Goal: Information Seeking & Learning: Learn about a topic

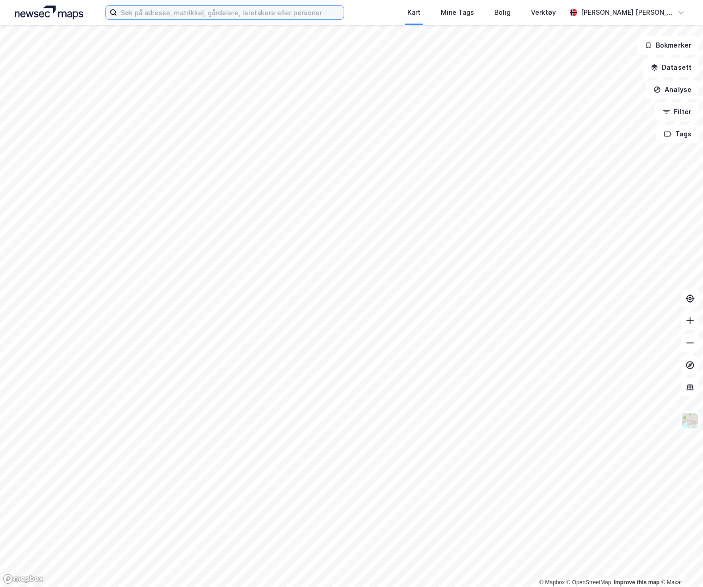
click at [292, 14] on input at bounding box center [230, 13] width 227 height 14
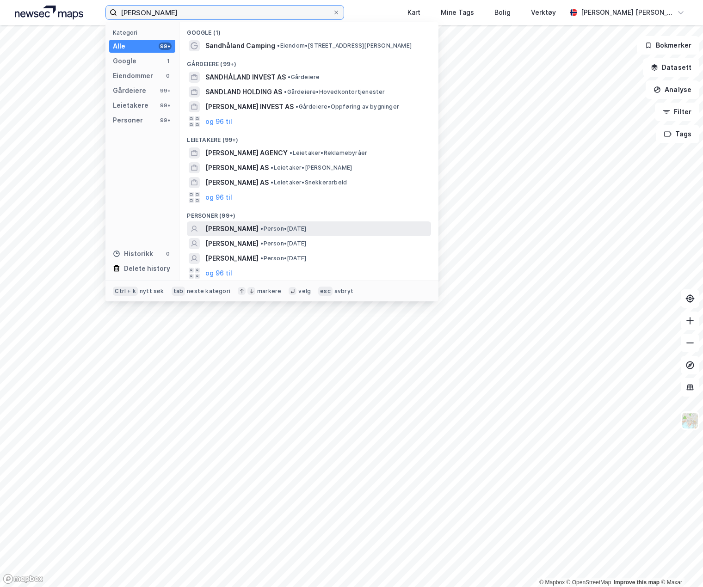
type input "[PERSON_NAME]"
click at [253, 224] on span "[PERSON_NAME]" at bounding box center [231, 228] width 53 height 11
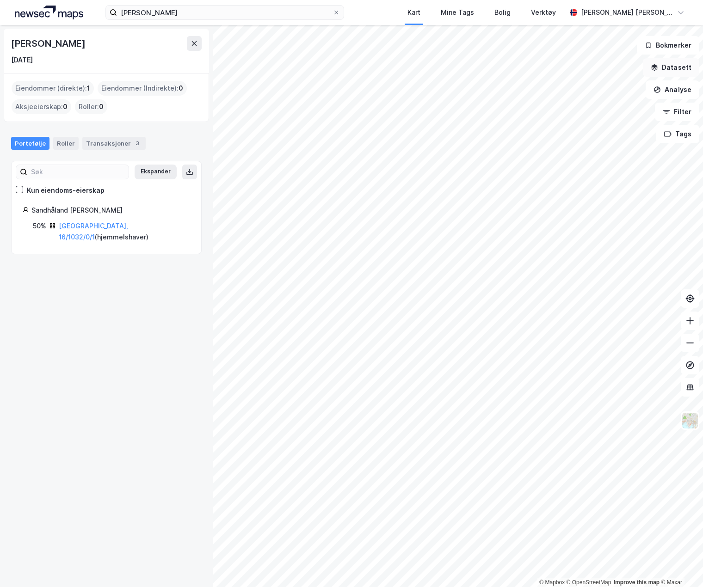
click at [681, 68] on button "Datasett" at bounding box center [671, 67] width 56 height 19
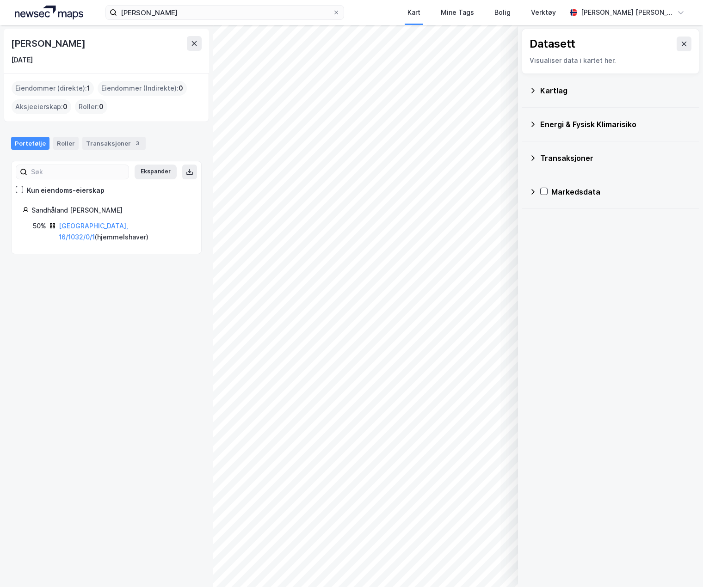
click at [536, 97] on div "Kartlag" at bounding box center [610, 91] width 163 height 22
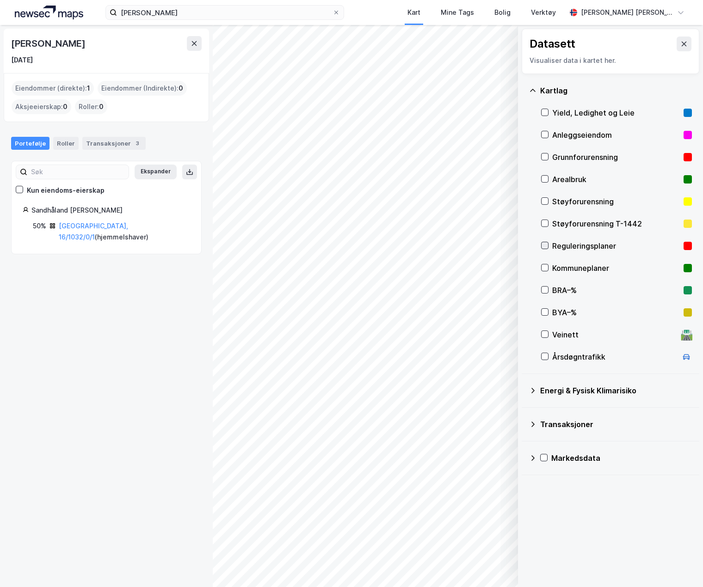
click at [544, 246] on icon at bounding box center [545, 245] width 6 height 6
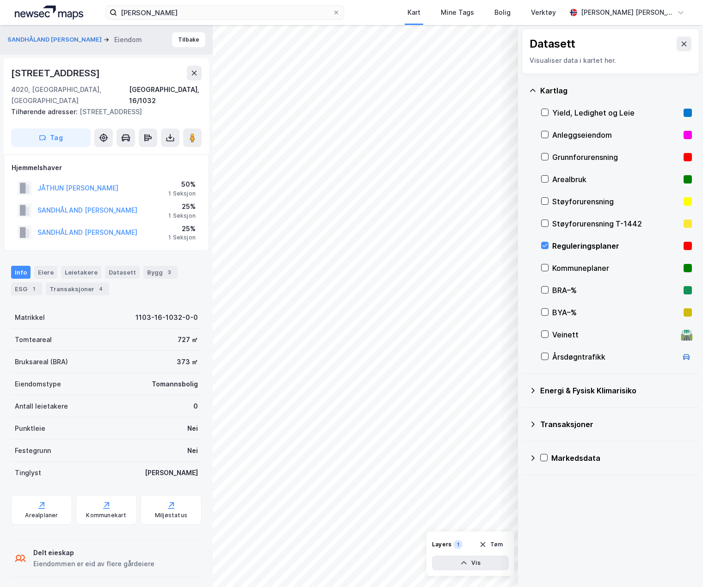
click at [595, 42] on div "Datasett" at bounding box center [611, 44] width 162 height 15
click at [680, 42] on icon at bounding box center [683, 43] width 7 height 7
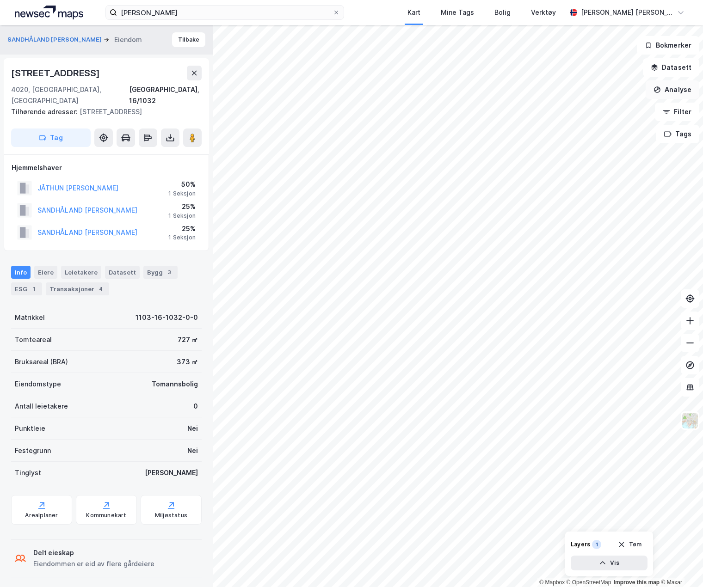
click at [682, 92] on button "Analyse" at bounding box center [673, 89] width 54 height 19
click at [597, 108] on div "Tegn område" at bounding box center [592, 109] width 80 height 8
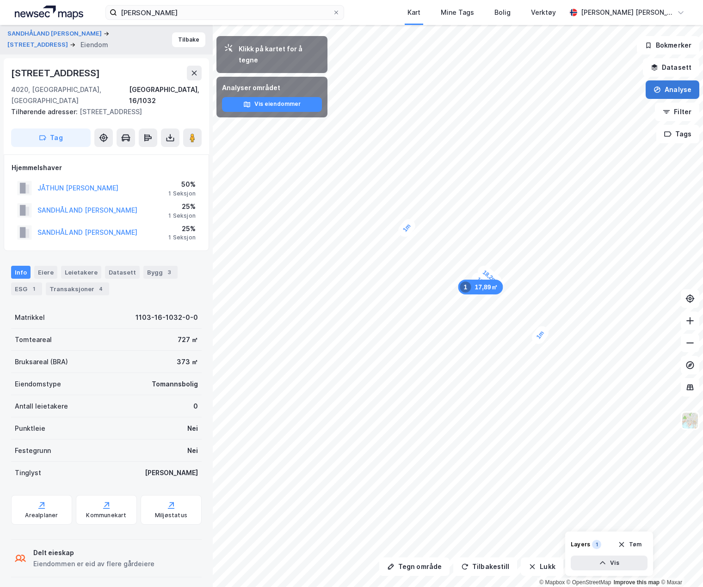
click at [682, 93] on button "Analyse" at bounding box center [673, 89] width 54 height 19
click at [680, 66] on button "Datasett" at bounding box center [671, 67] width 56 height 19
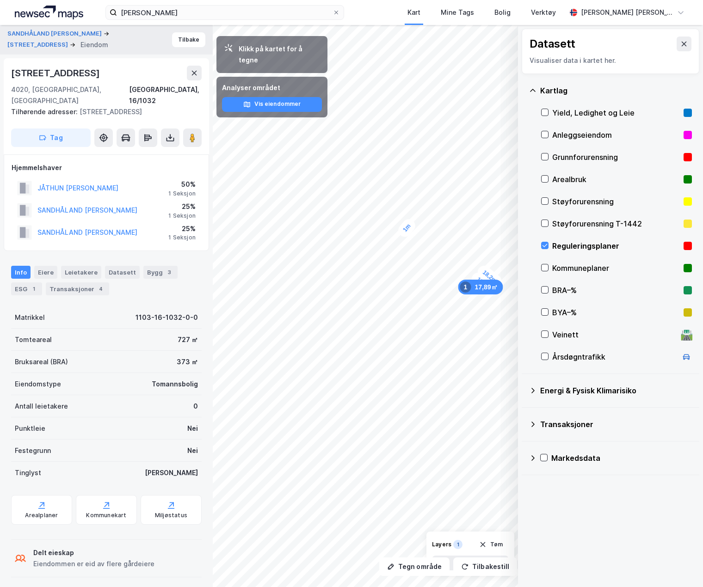
click at [548, 239] on div "Reguleringsplaner" at bounding box center [616, 246] width 151 height 22
click at [680, 43] on icon at bounding box center [683, 43] width 7 height 7
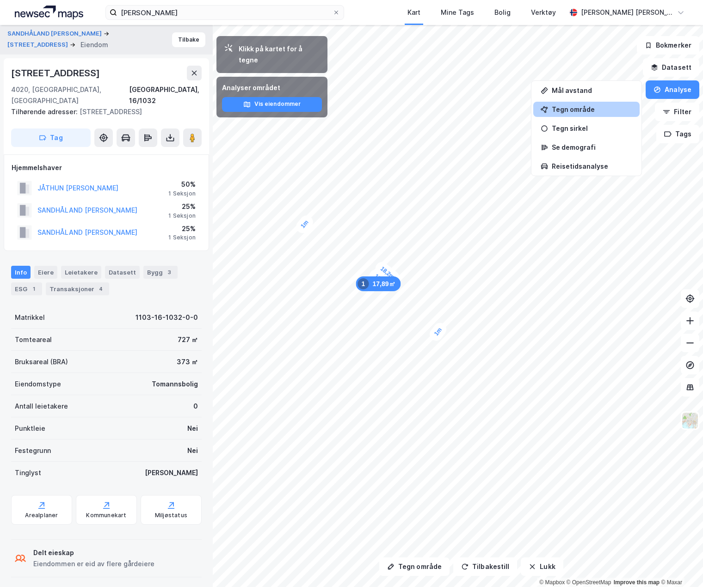
click at [600, 112] on div "Tegn område" at bounding box center [592, 109] width 80 height 8
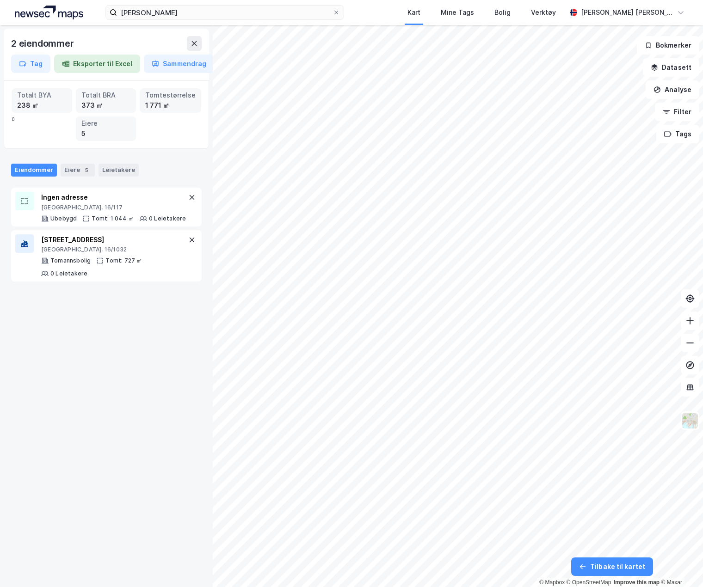
click at [159, 344] on div "2 eiendommer Tag Eksporter til Excel Sammendrag Totalt BYA 238 ㎡ Totalt BRA 373…" at bounding box center [106, 306] width 213 height 562
click at [194, 49] on button at bounding box center [194, 43] width 15 height 15
